Goal: Task Accomplishment & Management: Manage account settings

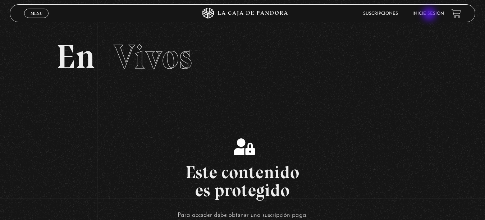
click at [430, 15] on link "Inicie sesión" at bounding box center [428, 13] width 32 height 4
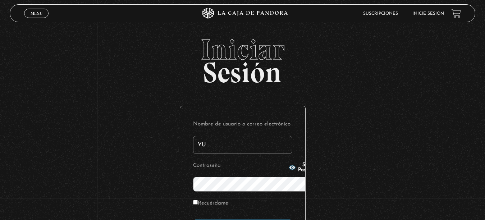
type input "[EMAIL_ADDRESS][DOMAIN_NAME]"
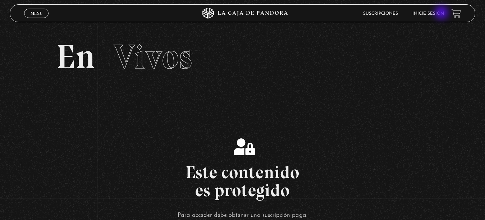
click at [442, 13] on link "Inicie sesión" at bounding box center [428, 13] width 32 height 4
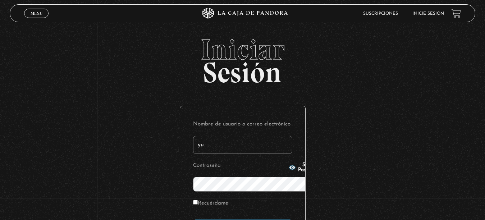
type input "[EMAIL_ADDRESS][DOMAIN_NAME]"
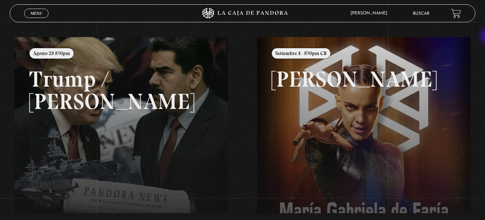
scroll to position [77, 0]
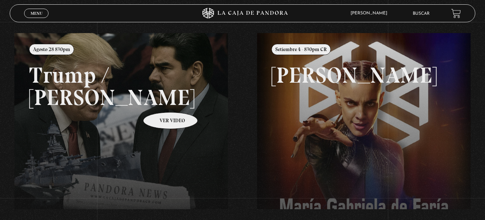
click at [161, 101] on link at bounding box center [256, 143] width 485 height 220
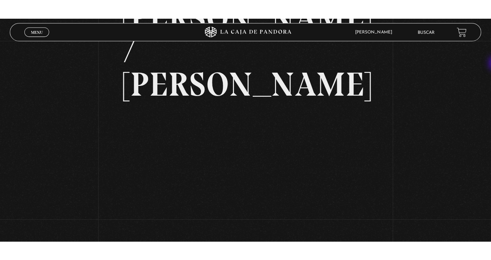
scroll to position [78, 0]
